Goal: Find specific page/section: Find specific page/section

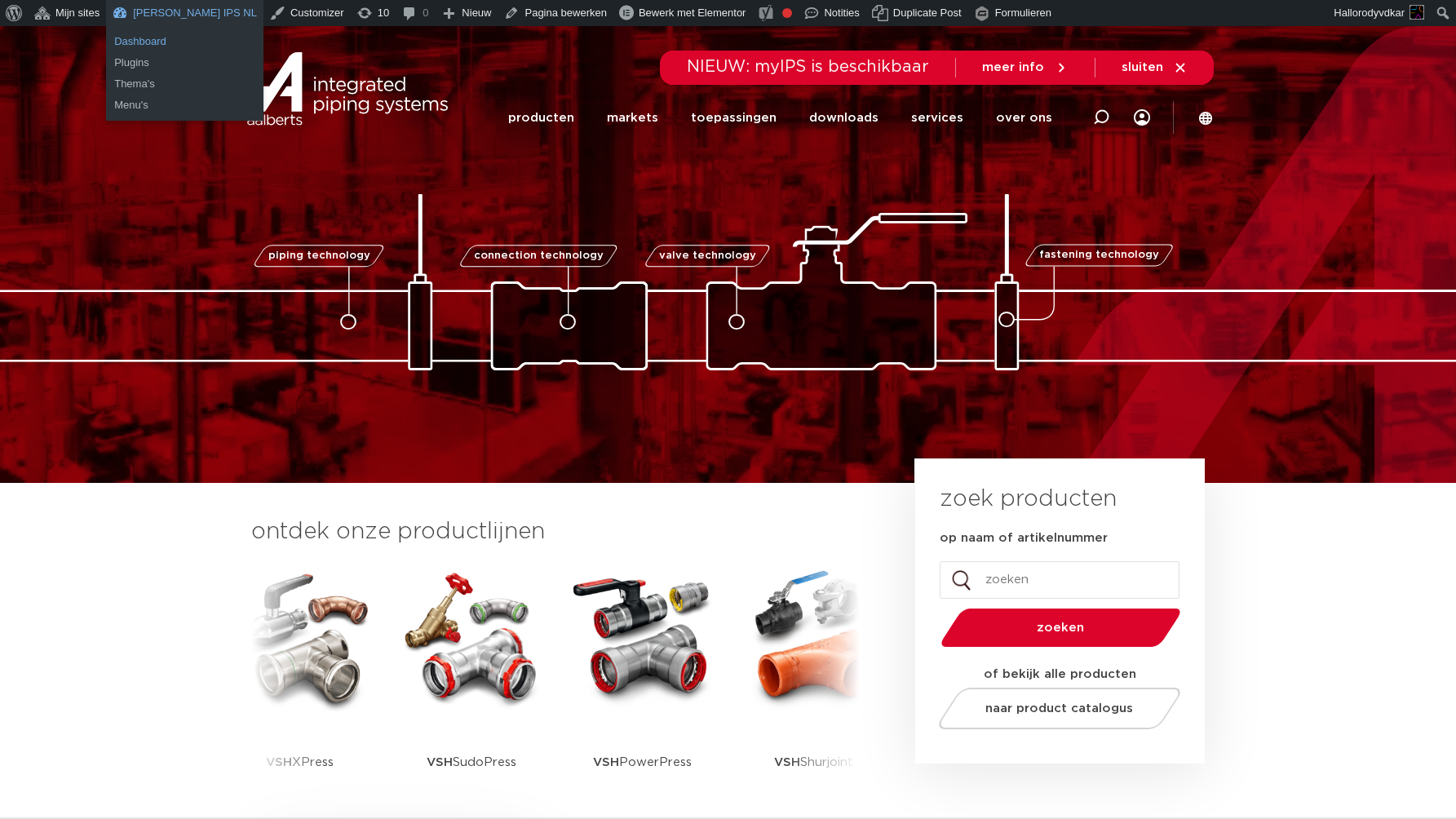
click at [154, 34] on link "Dashboard" at bounding box center [185, 41] width 158 height 21
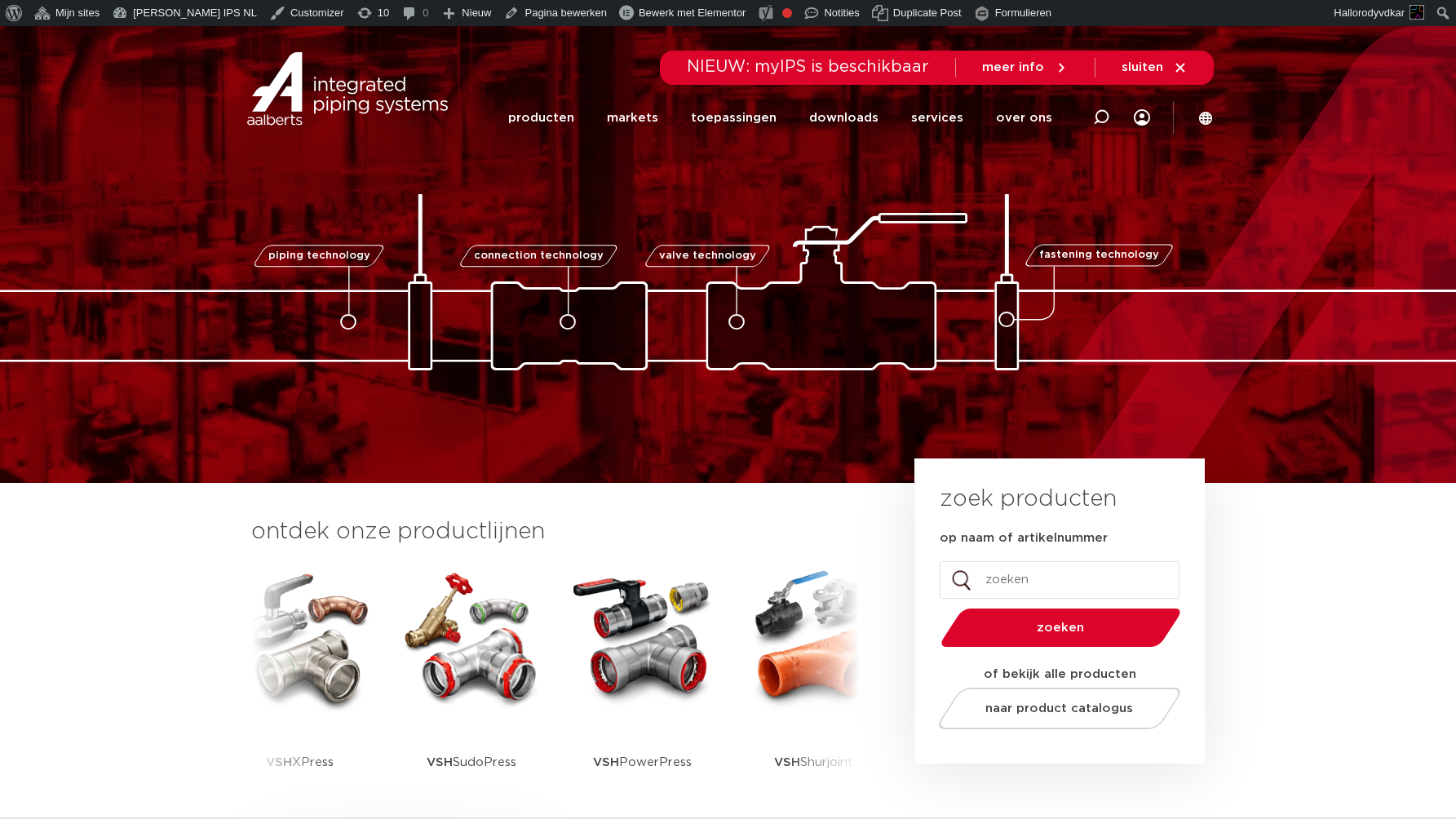
click at [1096, 121] on icon at bounding box center [1101, 117] width 16 height 16
type input "vsh"
click button "Zoeken" at bounding box center [0, 0] width 0 height 0
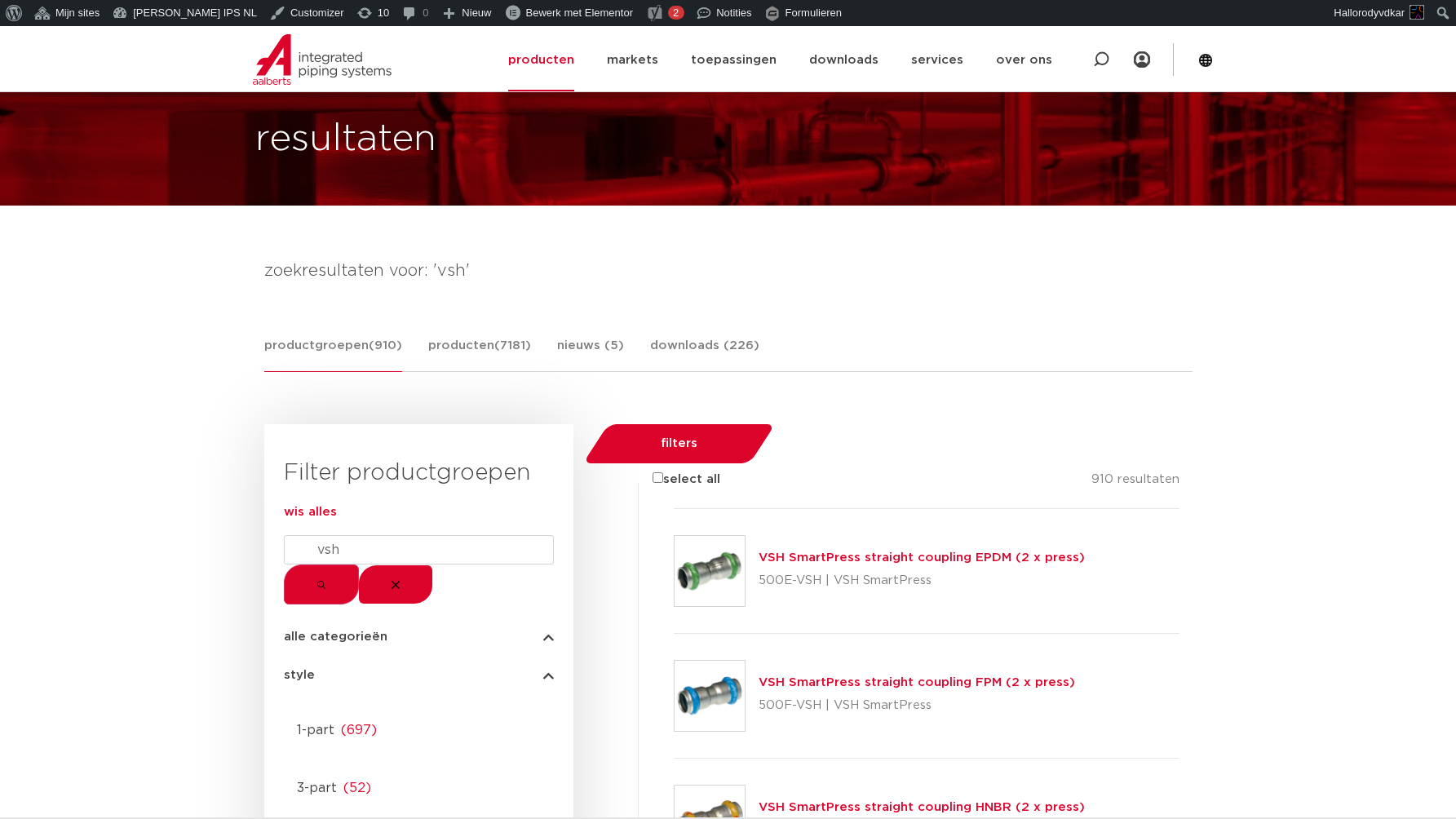
scroll to position [326, 0]
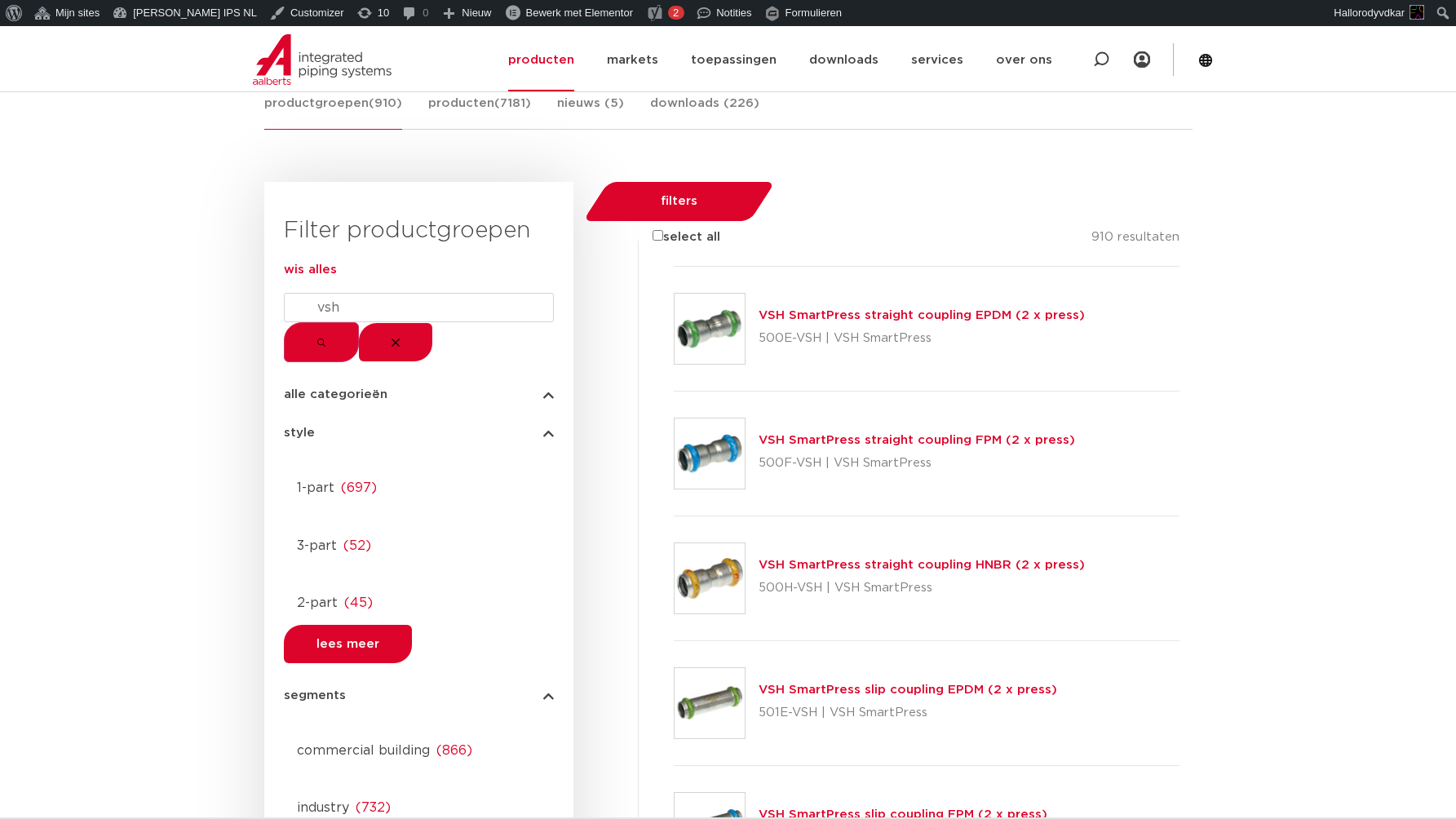
drag, startPoint x: 626, startPoint y: 318, endPoint x: 629, endPoint y: 342, distance: 24.2
click at [674, 267] on div at bounding box center [674, 267] width 0 height 0
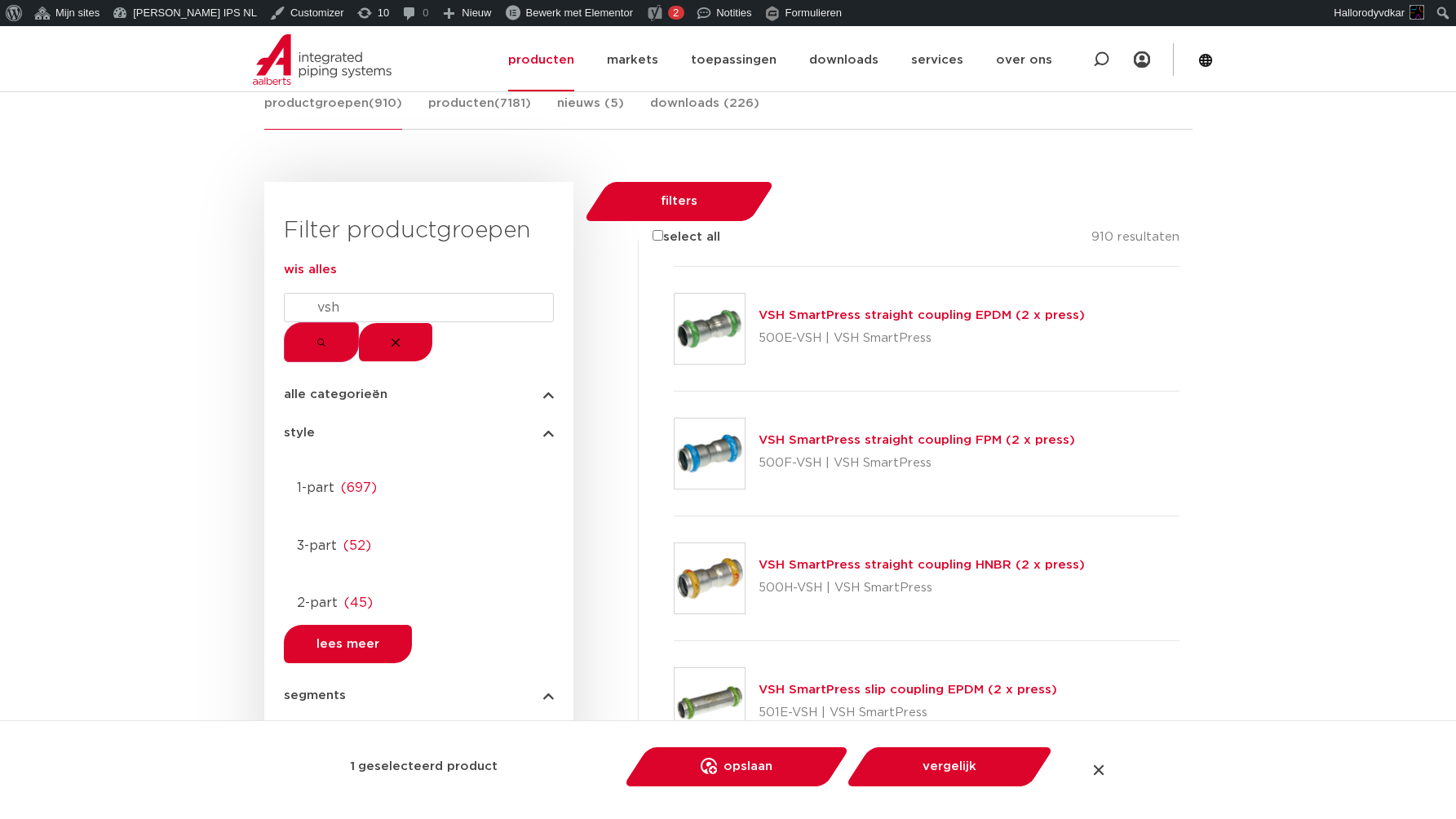
scroll to position [0, 0]
click at [674, 267] on div at bounding box center [674, 267] width 0 height 0
